Goal: Transaction & Acquisition: Download file/media

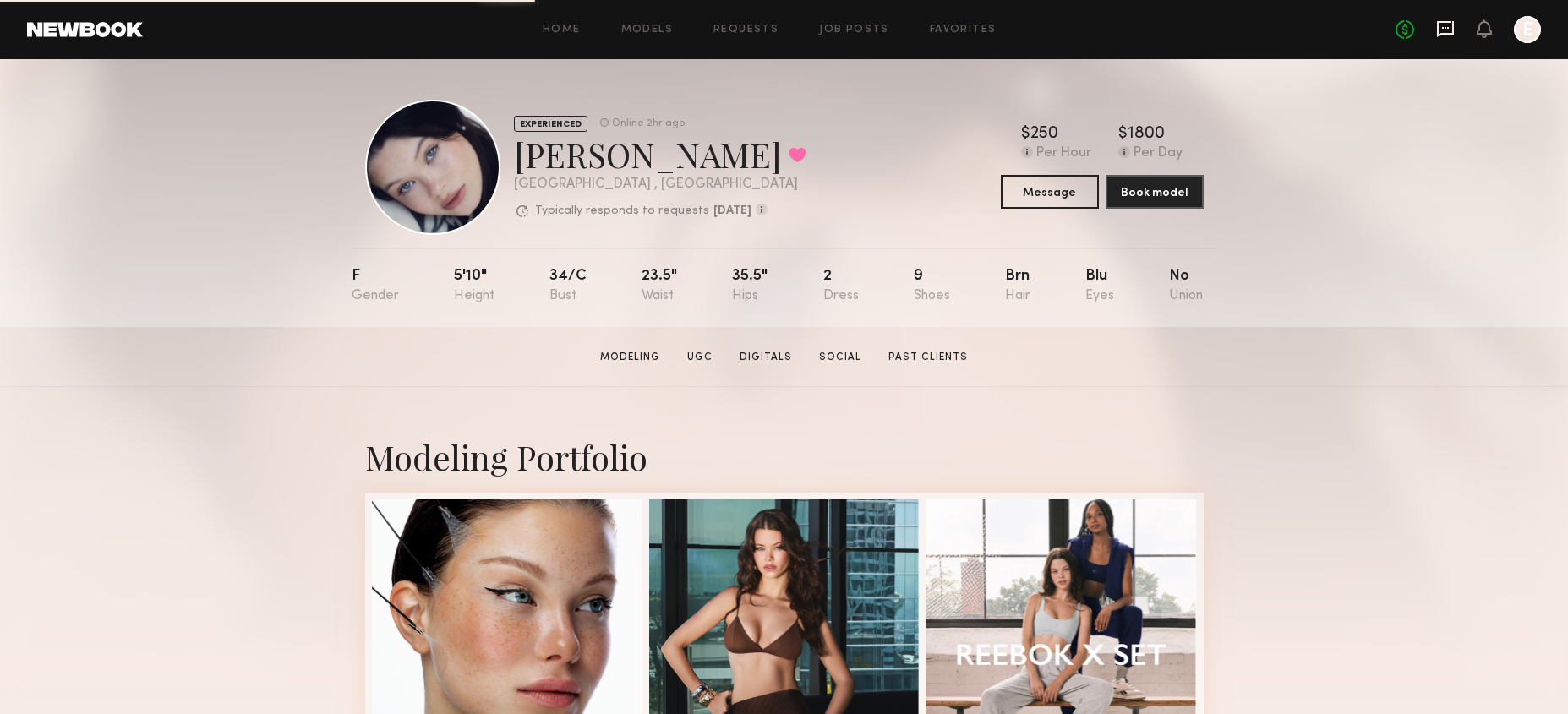
click at [1436, 32] on icon at bounding box center [1446, 28] width 18 height 18
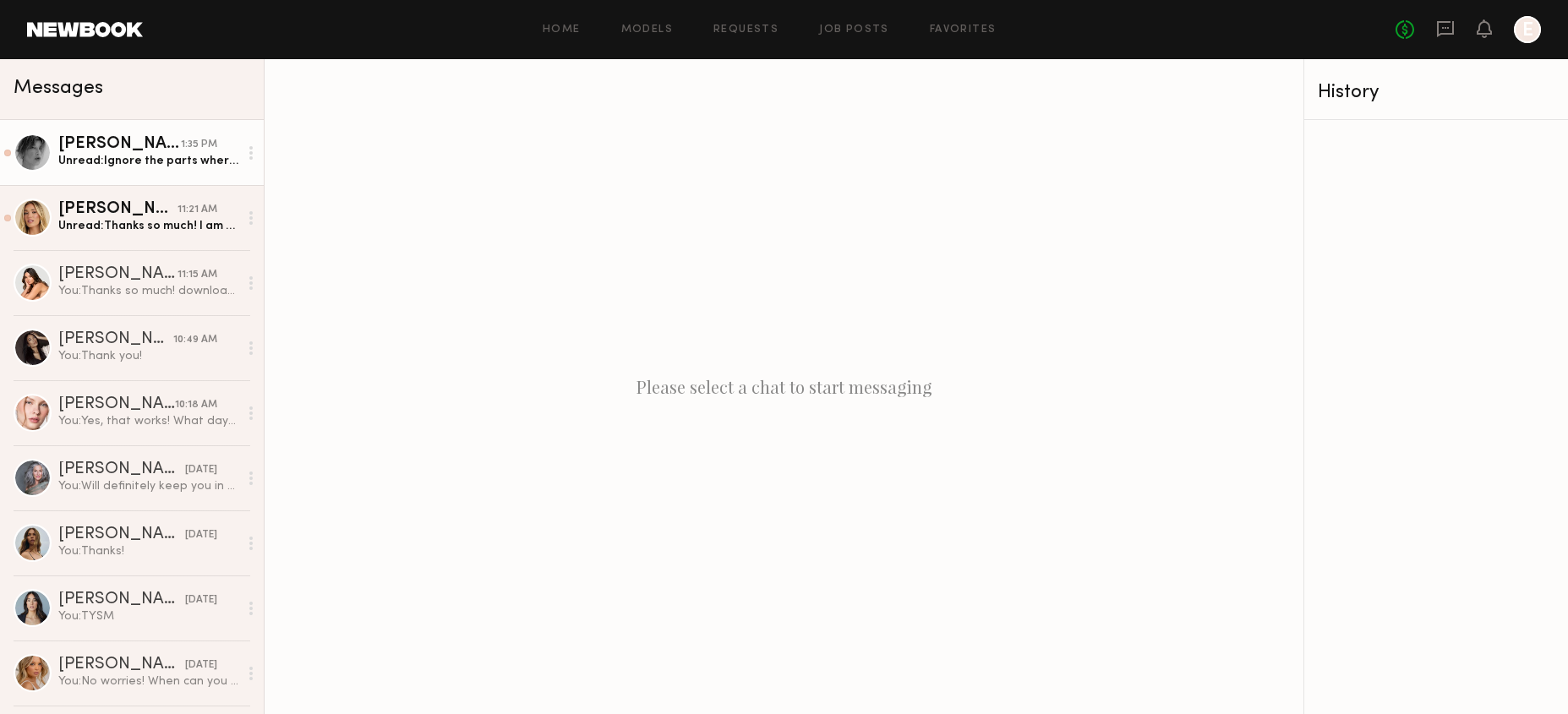
click at [161, 171] on link "Brittany H. 1:35 PM Unread: Ignore the parts where I mess up the gel Lolol but …" at bounding box center [132, 152] width 264 height 65
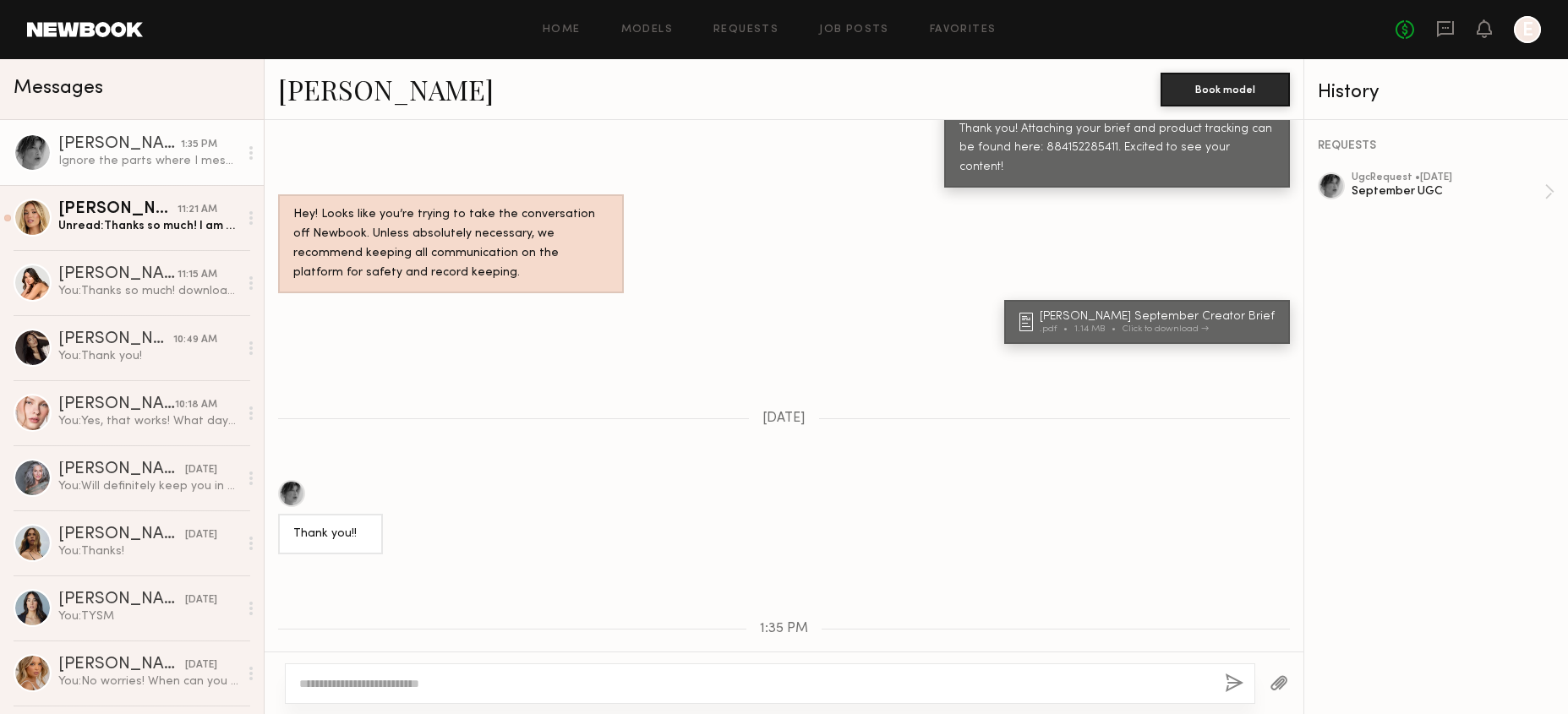
scroll to position [1095, 0]
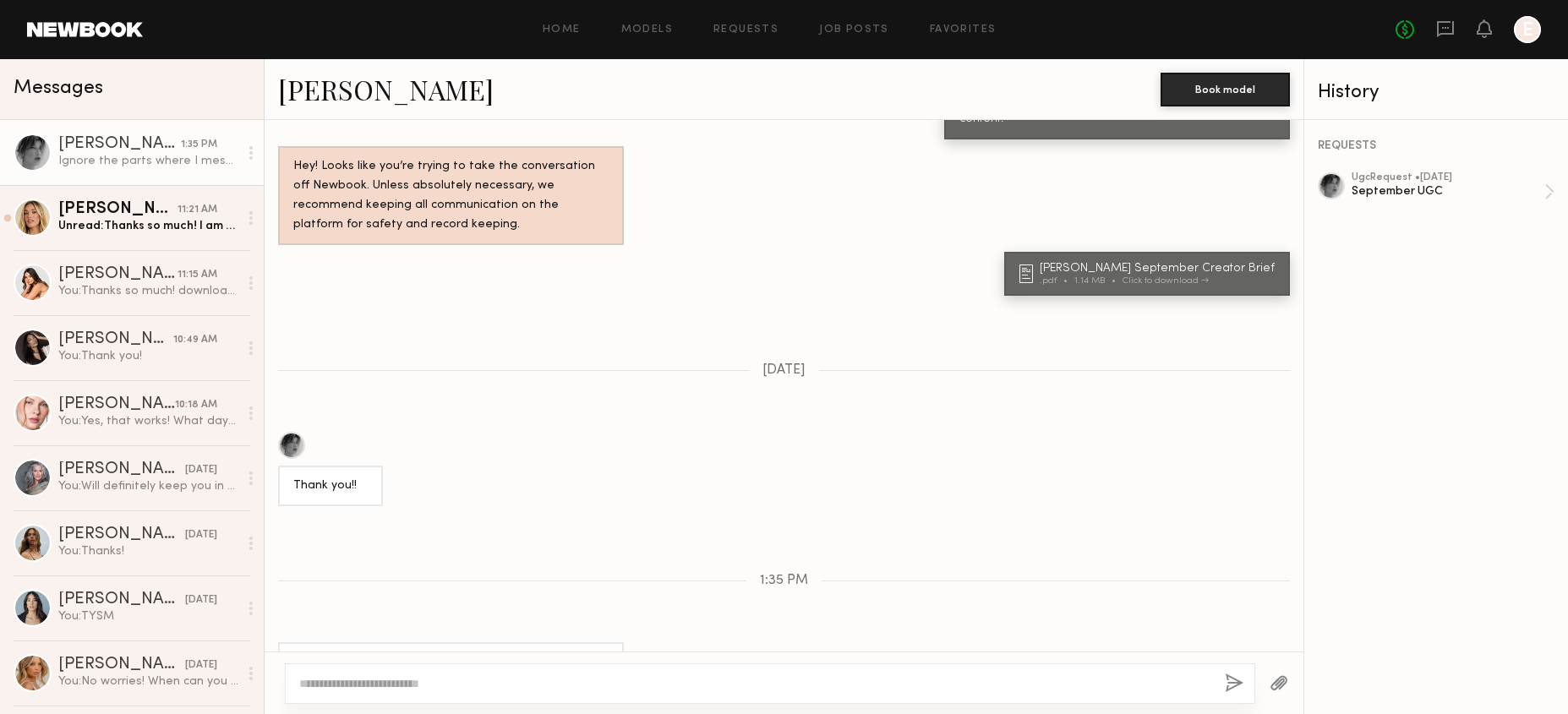
click at [255, 150] on div at bounding box center [251, 152] width 25 height 34
click at [230, 186] on div "Mark unread" at bounding box center [201, 186] width 122 height 38
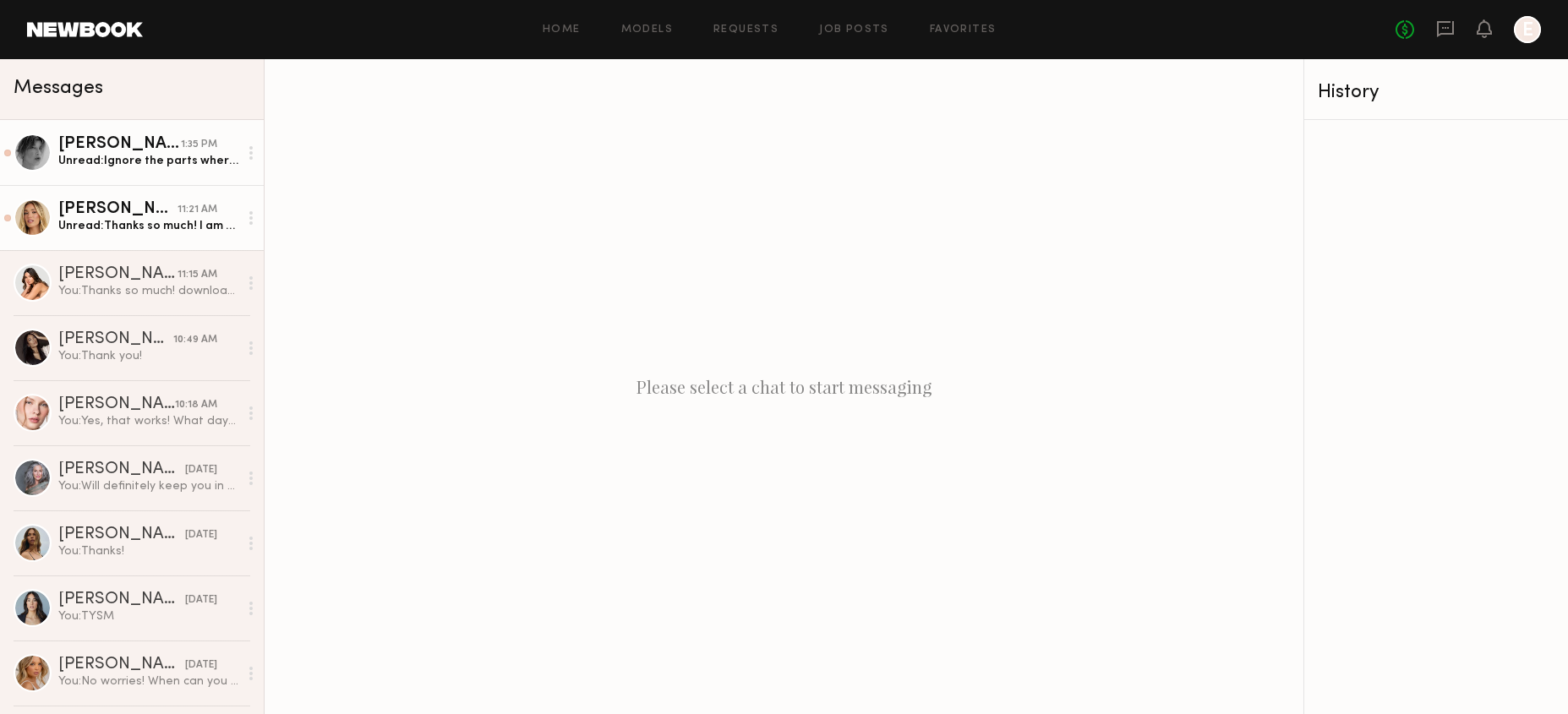
click at [191, 200] on link "Hailey M. 11:21 AM Unread: Thanks so much! I am happy to cut it up if that’s ne…" at bounding box center [132, 218] width 264 height 65
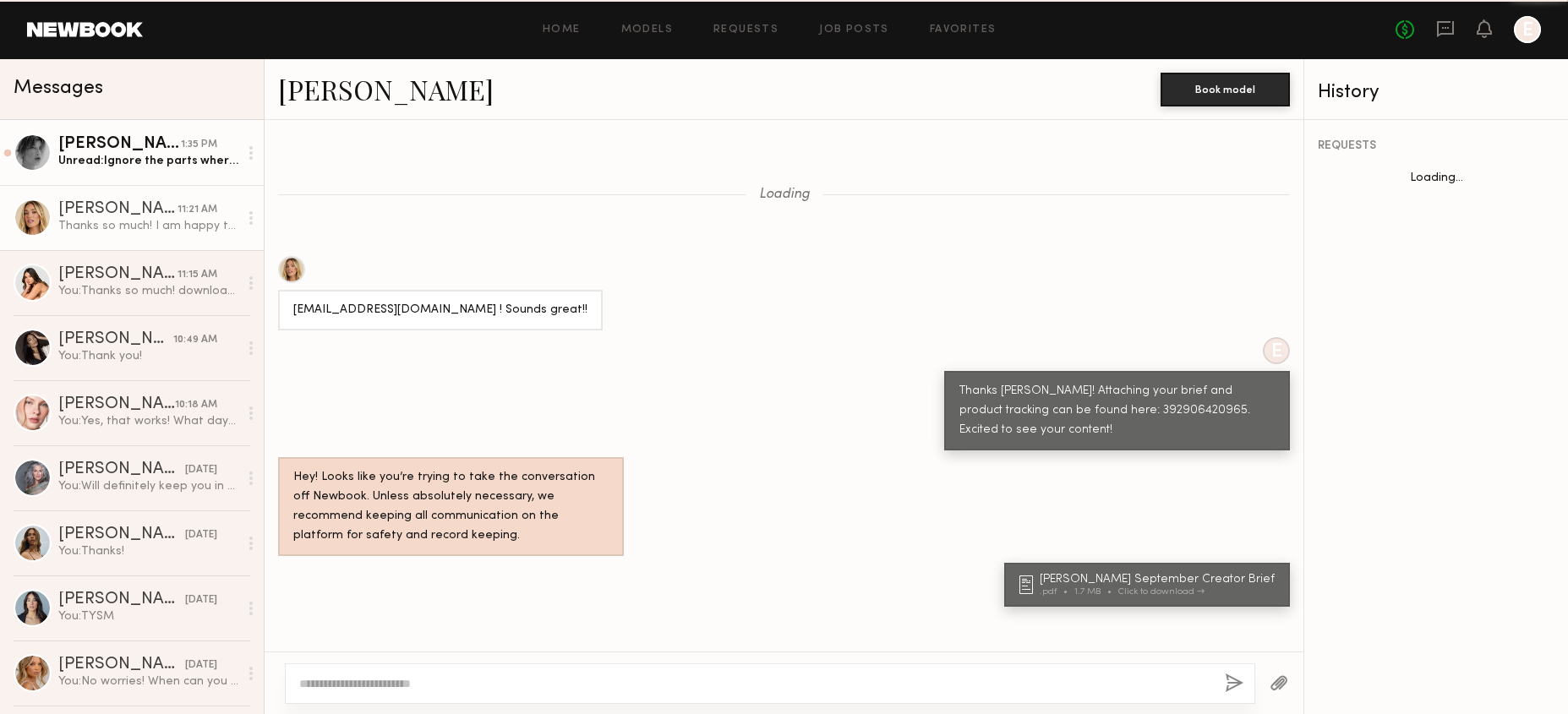
scroll to position [1367, 0]
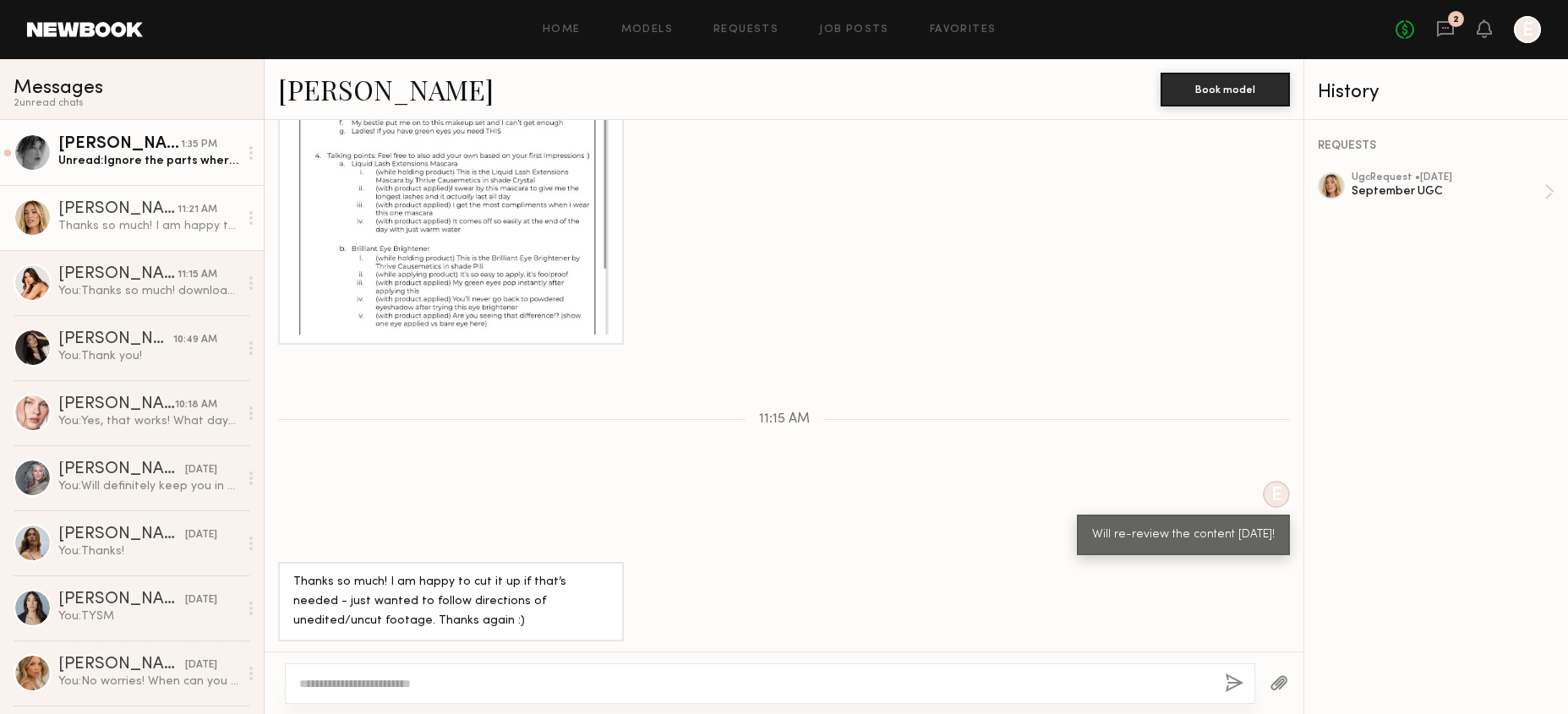
click at [237, 215] on div "Hailey M. 11:21 AM" at bounding box center [148, 210] width 180 height 17
click at [250, 210] on div at bounding box center [251, 218] width 25 height 34
click at [232, 249] on div "Mark unread" at bounding box center [201, 251] width 122 height 38
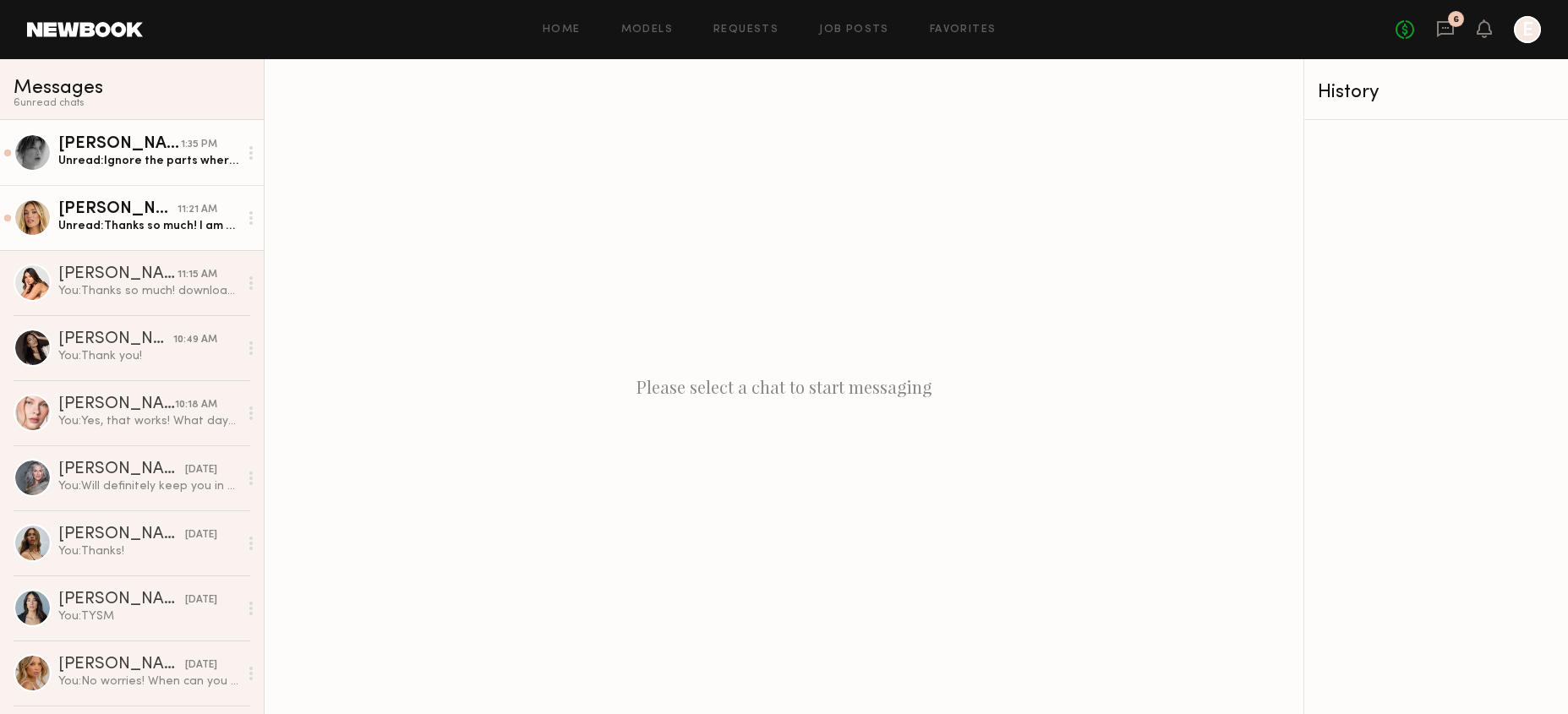
click at [251, 153] on circle at bounding box center [251, 153] width 4 height 4
click at [198, 149] on div "1:35 PM" at bounding box center [199, 145] width 36 height 16
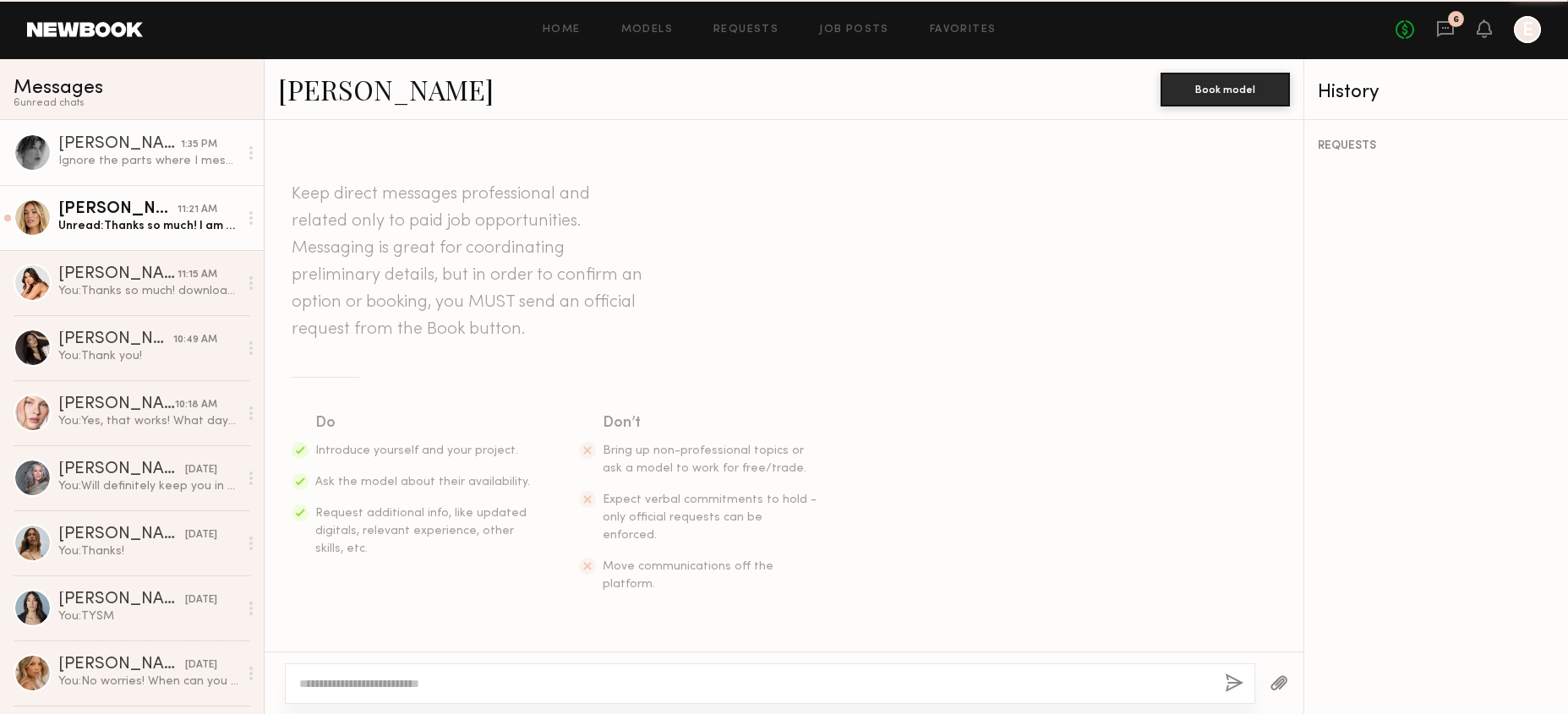
scroll to position [1124, 0]
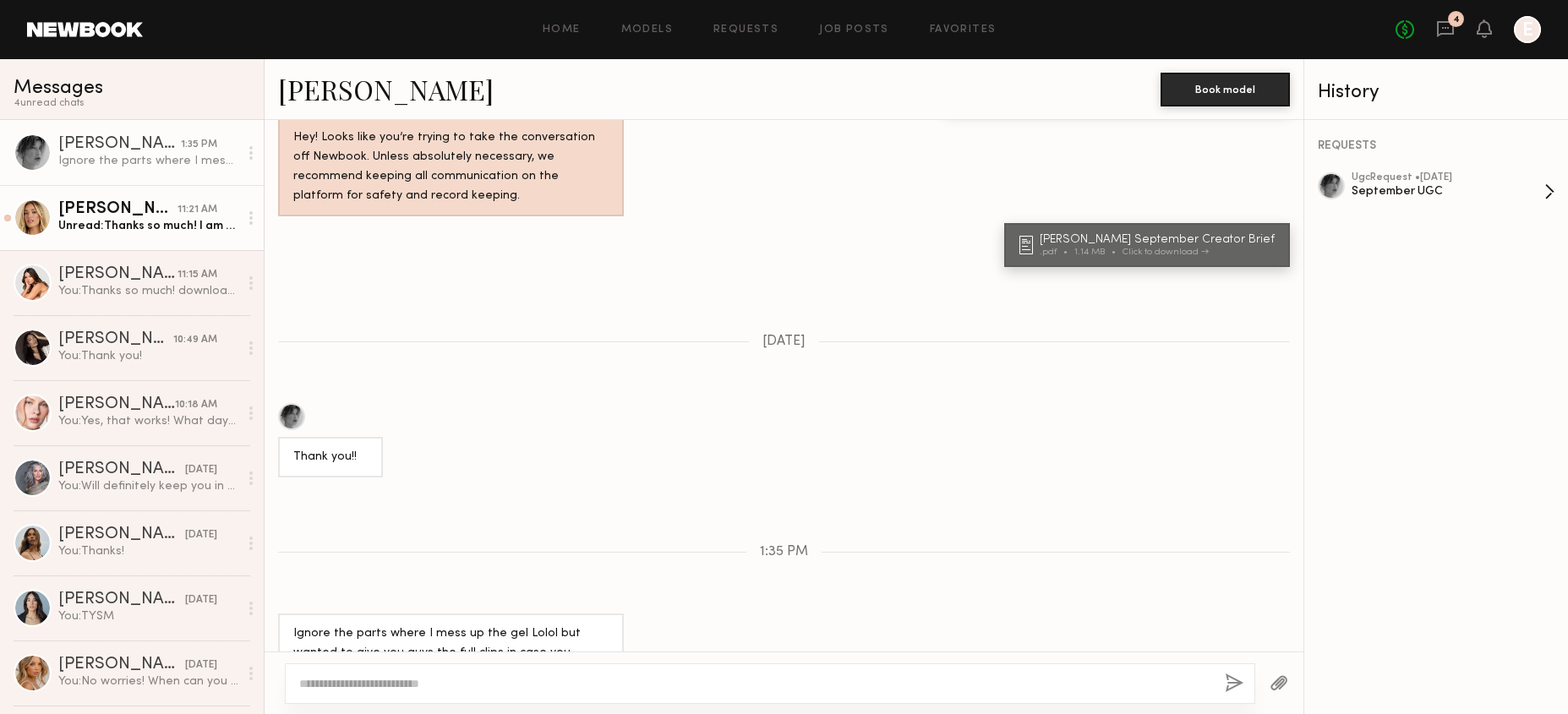
click at [1405, 191] on div "September UGC" at bounding box center [1448, 191] width 192 height 16
click at [253, 153] on div at bounding box center [251, 152] width 25 height 34
click at [236, 194] on div "Mark unread" at bounding box center [201, 186] width 122 height 38
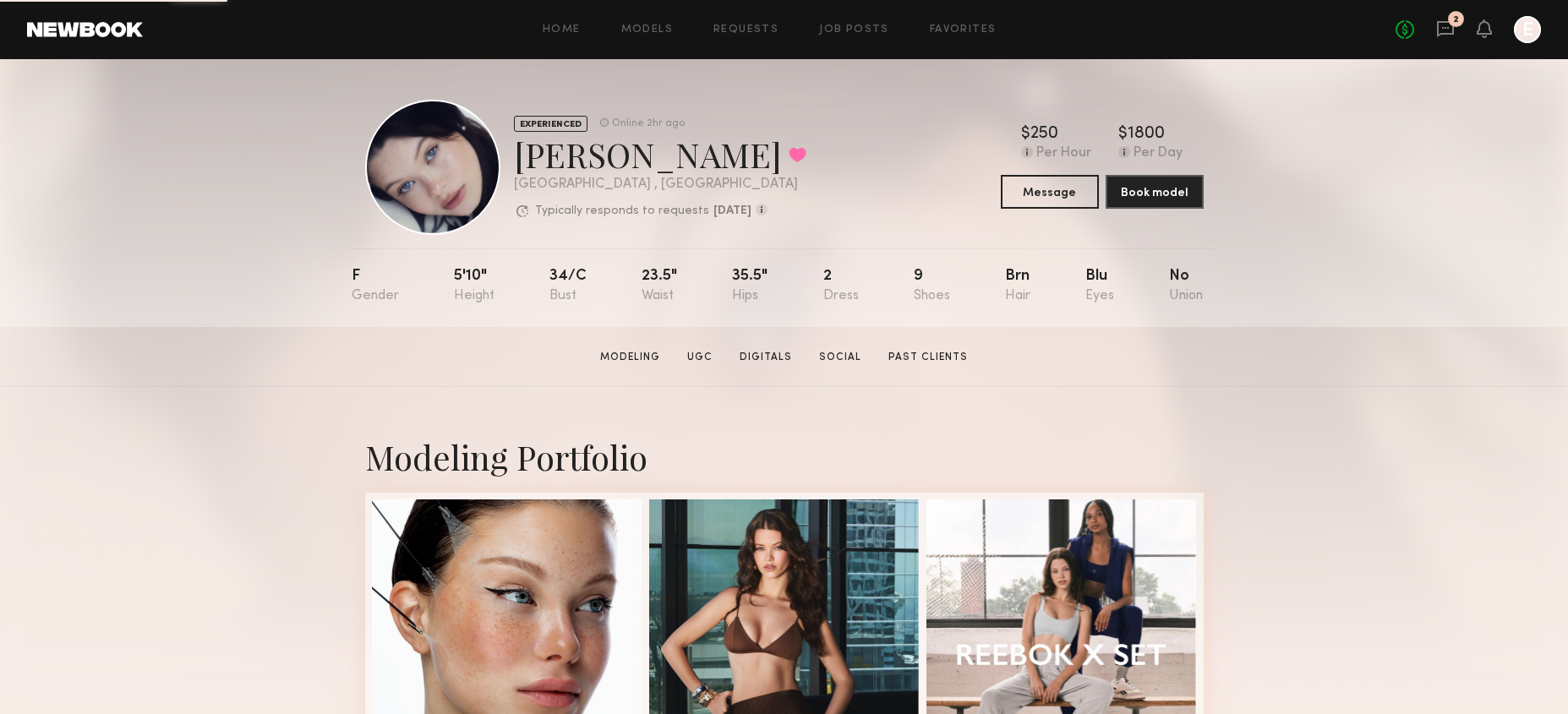
click at [651, 22] on div "Home Models Requests Job Posts Favorites Sign Out No fees up to $5,000 2 E" at bounding box center [841, 30] width 1398 height 27
click at [652, 31] on link "Models" at bounding box center [647, 30] width 52 height 11
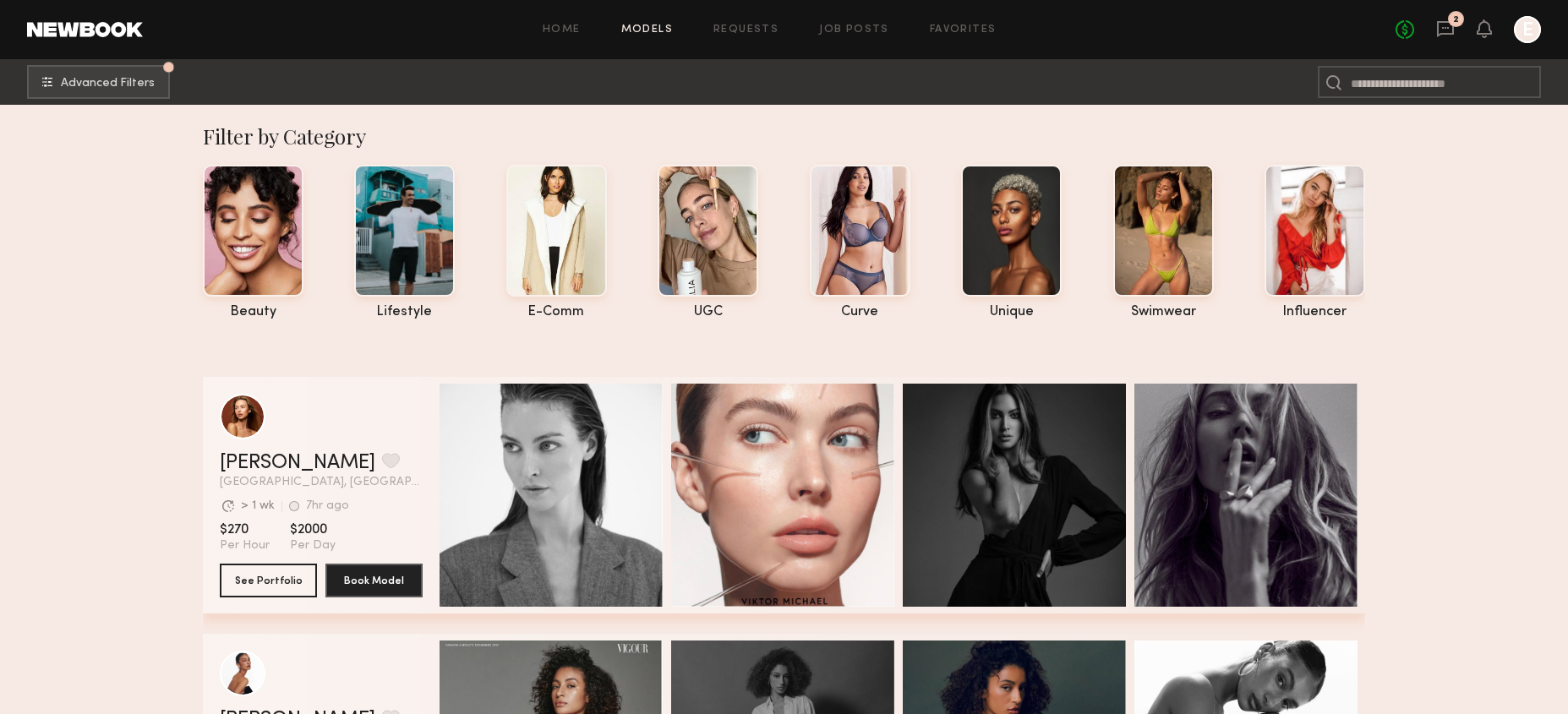
scroll to position [5, 0]
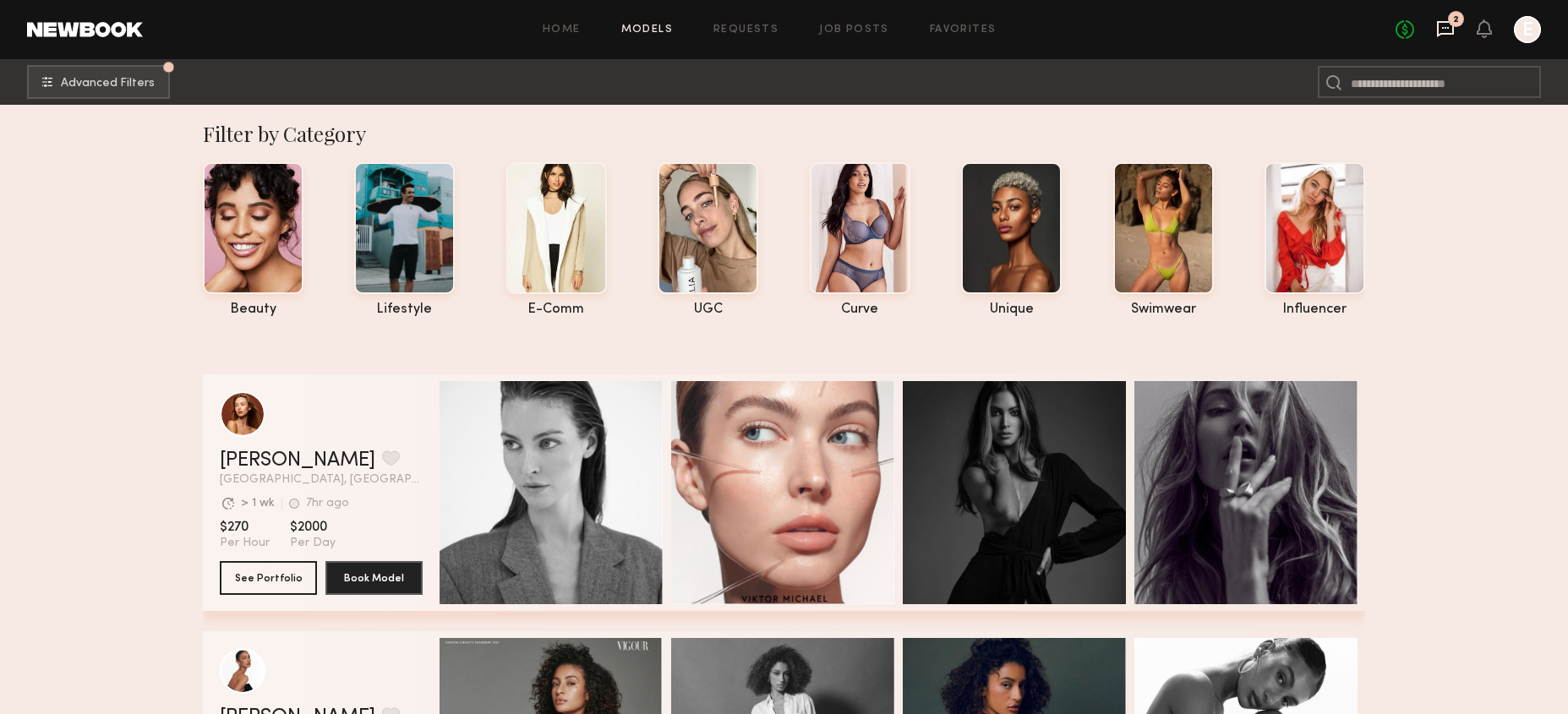
click at [1437, 36] on icon at bounding box center [1446, 29] width 17 height 16
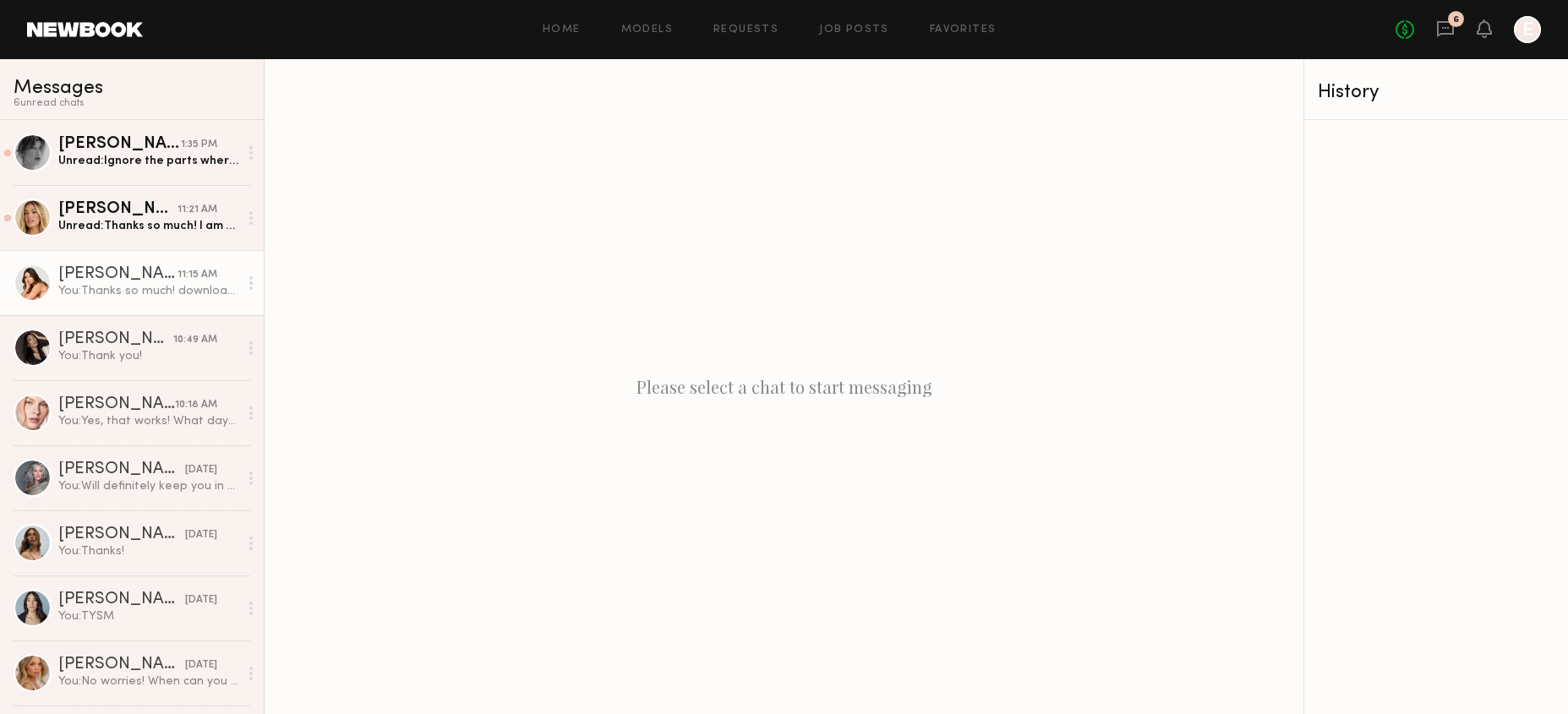
click at [167, 284] on div "You: Thanks so much! downloading now :)" at bounding box center [148, 291] width 180 height 16
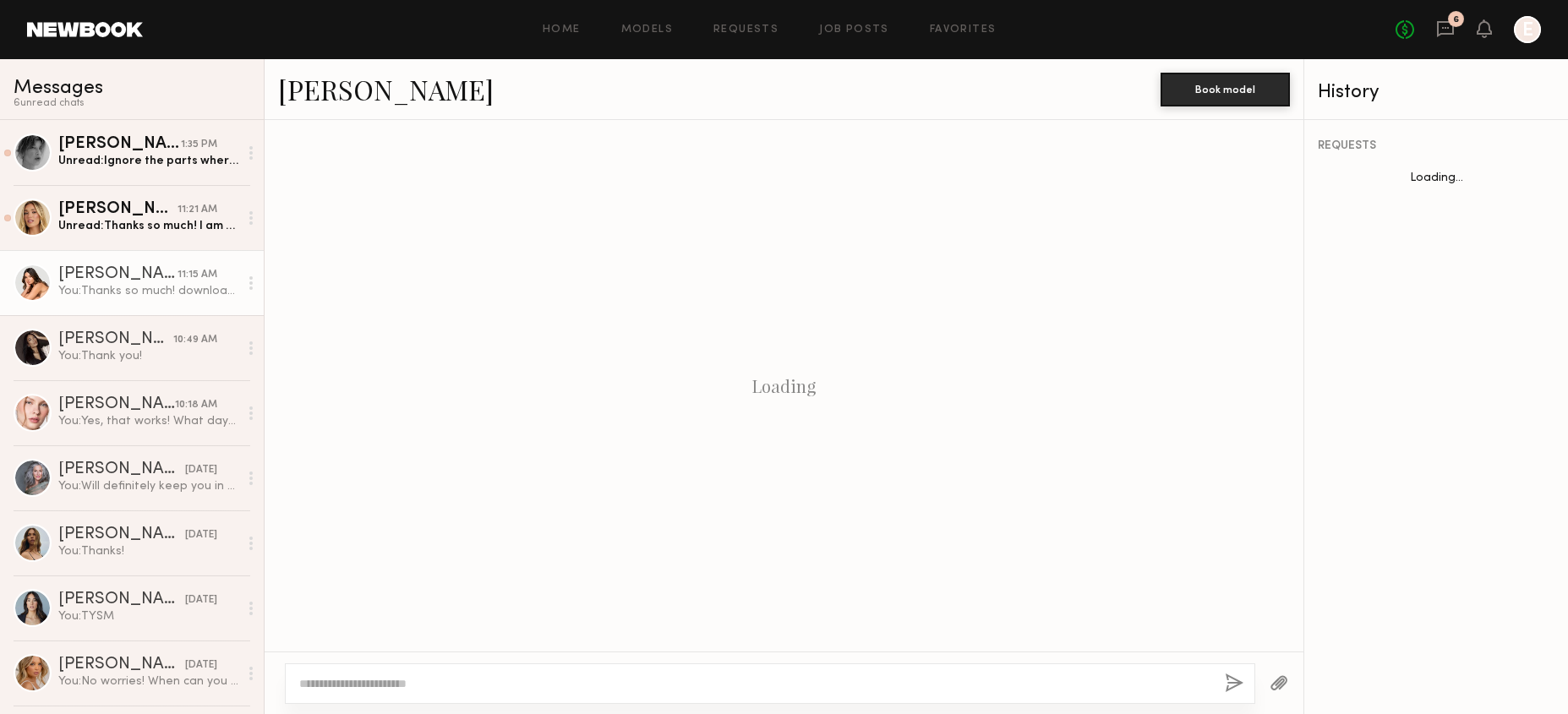
scroll to position [1472, 0]
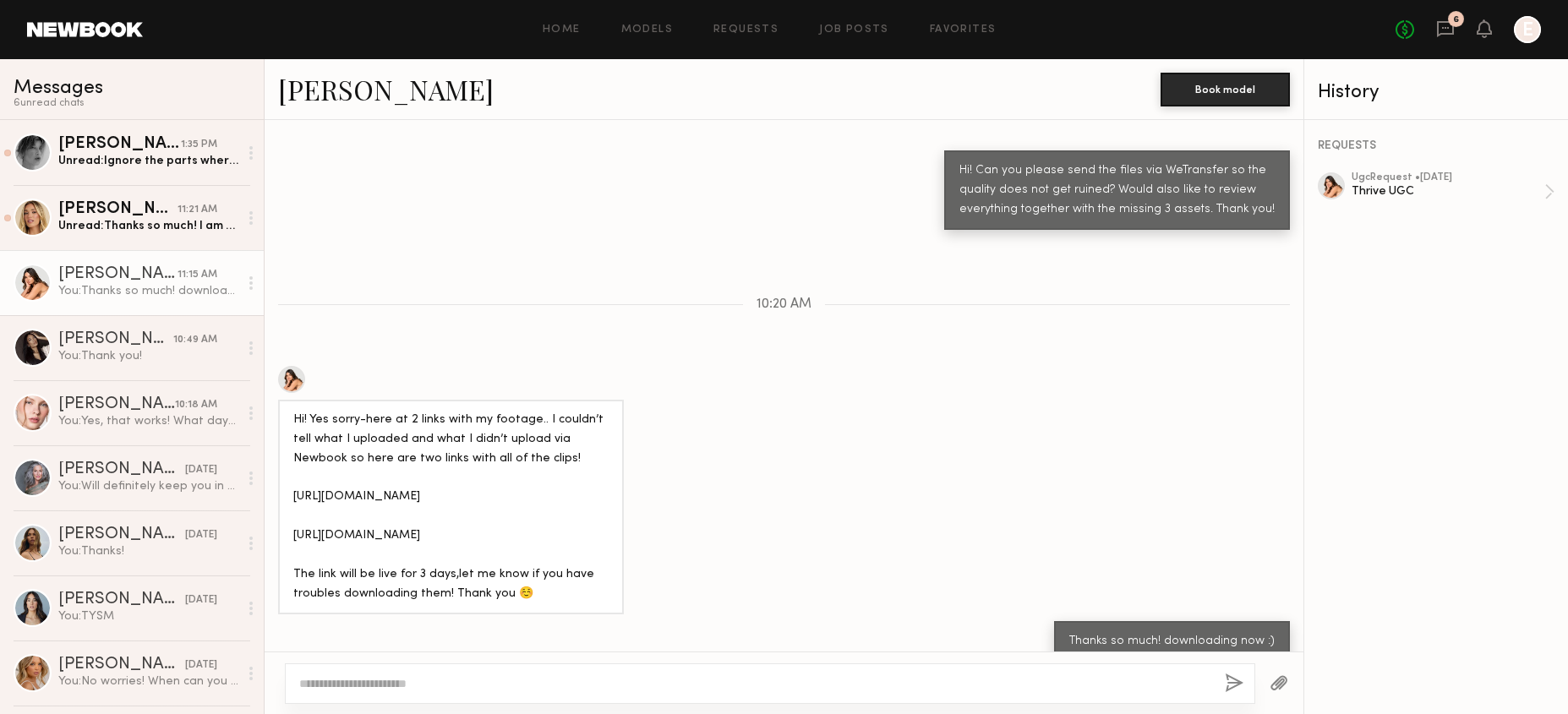
click at [432, 474] on div "Hi! Yes sorry-here at 2 links with my footage.. I couldn’t tell what I uploaded…" at bounding box center [450, 508] width 315 height 194
click at [368, 506] on div "Hi! Yes sorry-here at 2 links with my footage.. I couldn’t tell what I uploaded…" at bounding box center [450, 508] width 315 height 194
click at [438, 513] on div "Hi! Yes sorry-here at 2 links with my footage.. I couldn’t tell what I uploaded…" at bounding box center [450, 508] width 315 height 194
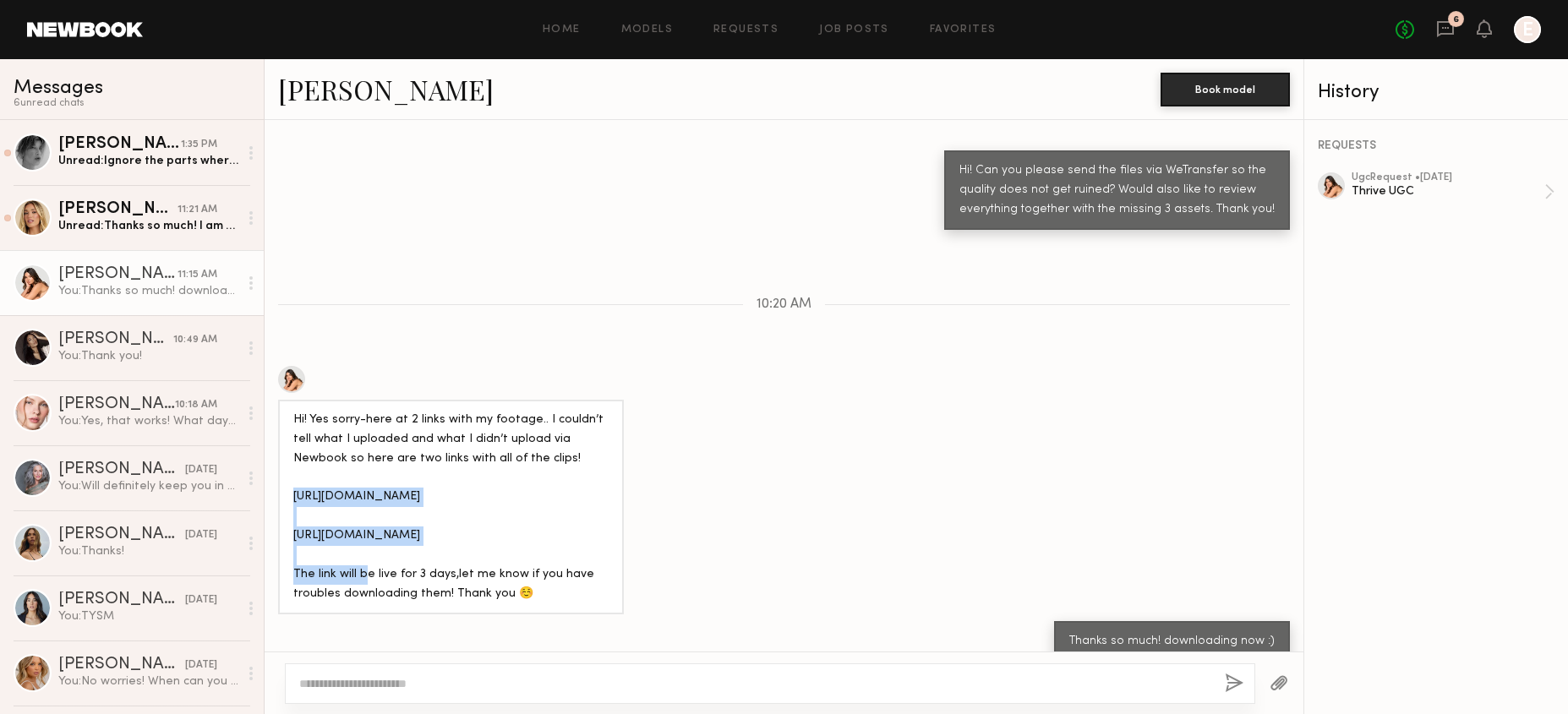
drag, startPoint x: 438, startPoint y: 513, endPoint x: 285, endPoint y: 468, distance: 159.5
click at [285, 467] on div "Hi! Yes sorry-here at 2 links with my footage.. I couldn’t tell what I uploaded…" at bounding box center [450, 508] width 346 height 216
click at [318, 470] on div "Hi! Yes sorry-here at 2 links with my footage.. I couldn’t tell what I uploaded…" at bounding box center [450, 508] width 315 height 194
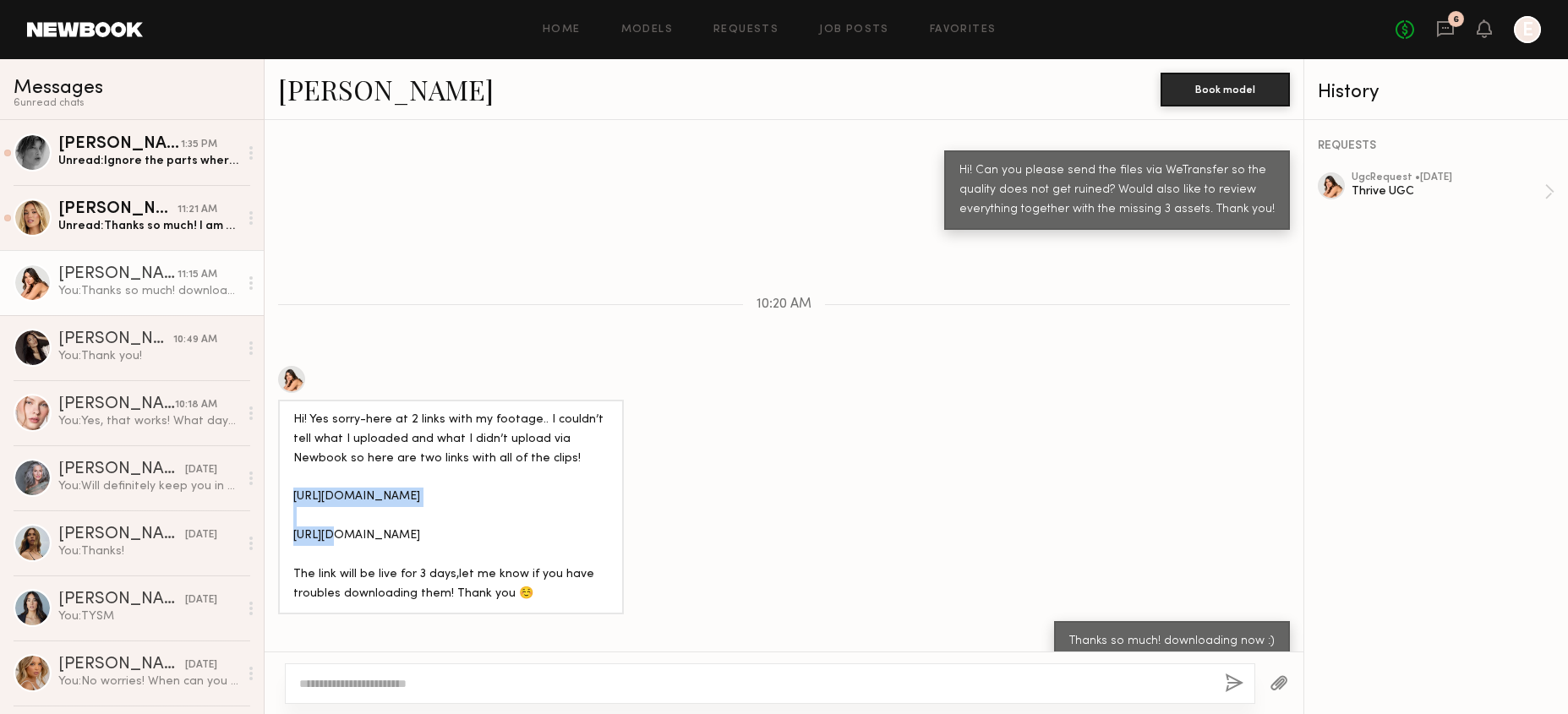
copy div "https://we.tl/t-rFTf4a2dyp"
click at [372, 505] on div "Hi! Yes sorry-here at 2 links with my footage.. I couldn’t tell what I uploaded…" at bounding box center [450, 508] width 315 height 194
copy div "https://we.tl/t-SF7fnL5ZEy"
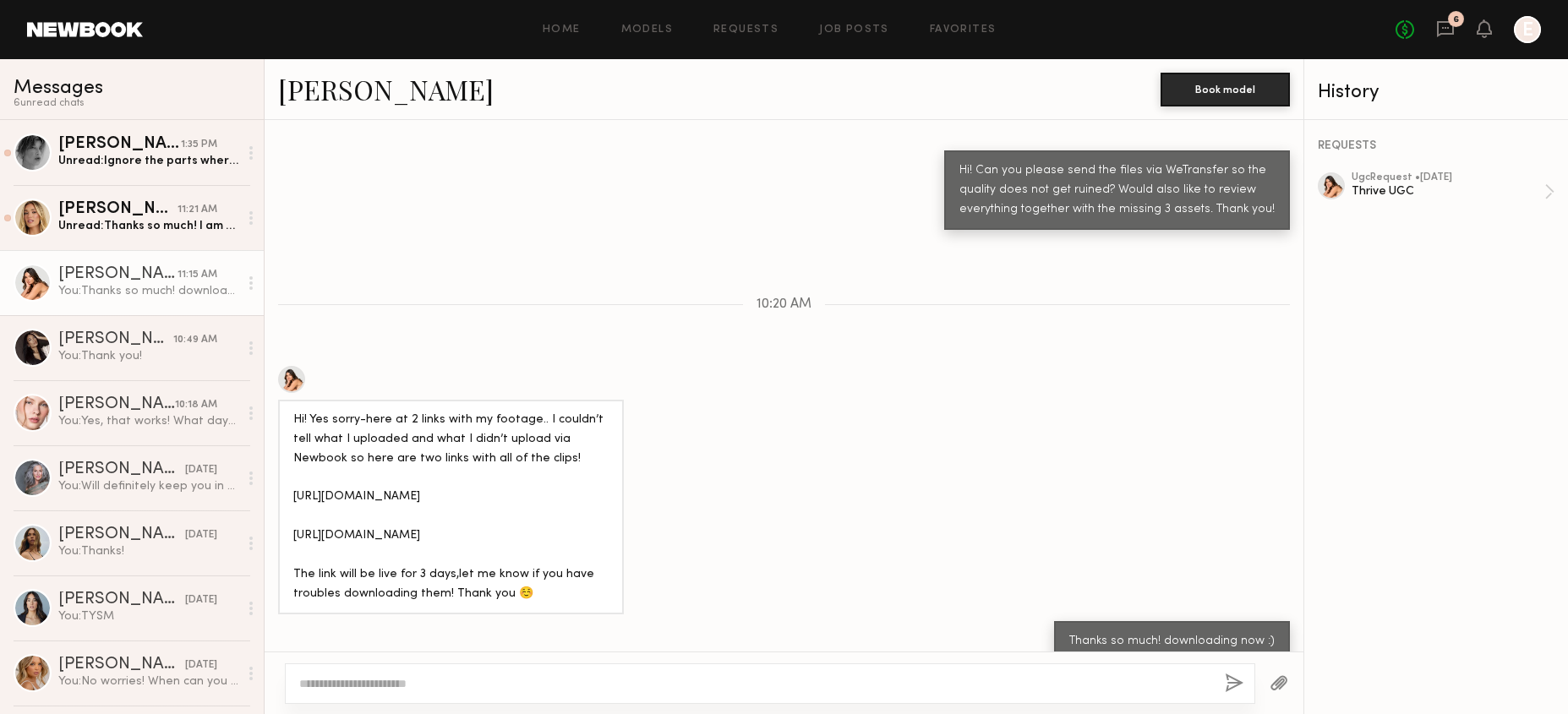
click at [886, 510] on div "Hi! Yes sorry-here at 2 links with my footage.. I couldn’t tell what I uploaded…" at bounding box center [784, 490] width 1039 height 249
